Goal: Task Accomplishment & Management: Manage account settings

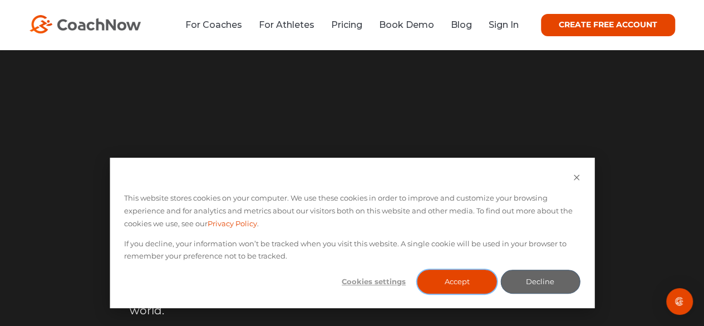
click at [461, 274] on button "Accept" at bounding box center [457, 281] width 80 height 24
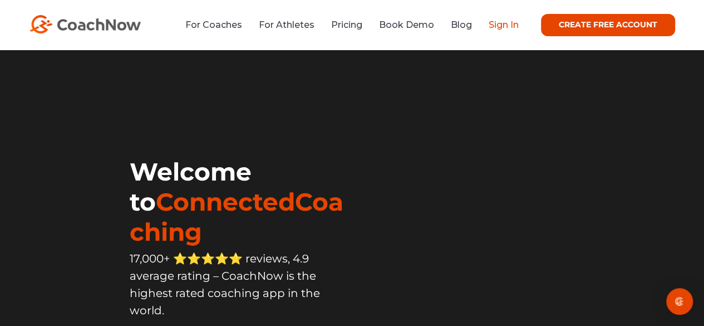
click at [510, 23] on link "Sign In" at bounding box center [504, 24] width 30 height 11
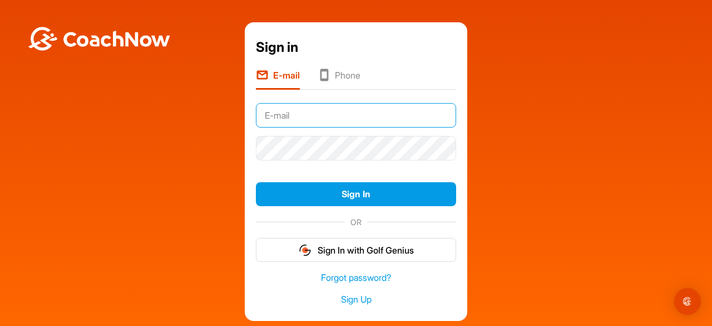
type input "[EMAIL_ADDRESS][DOMAIN_NAME]"
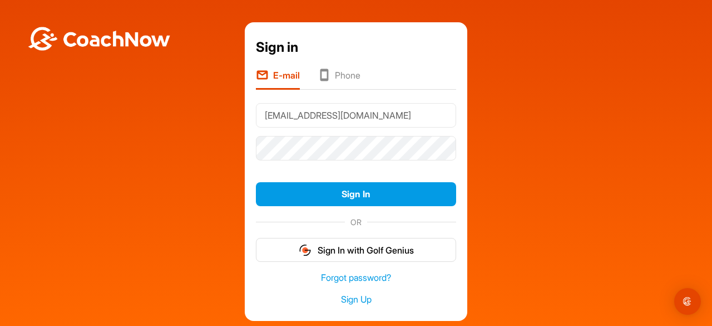
click at [256, 182] on button "Sign In" at bounding box center [356, 194] width 200 height 24
